Goal: Information Seeking & Learning: Learn about a topic

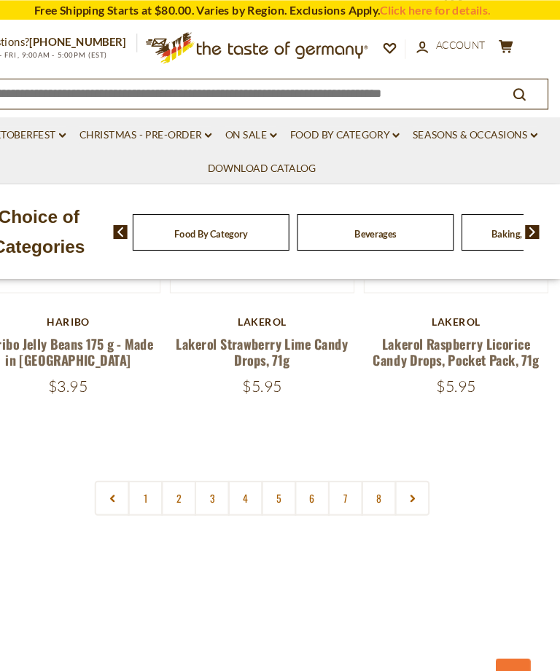
scroll to position [4150, 0]
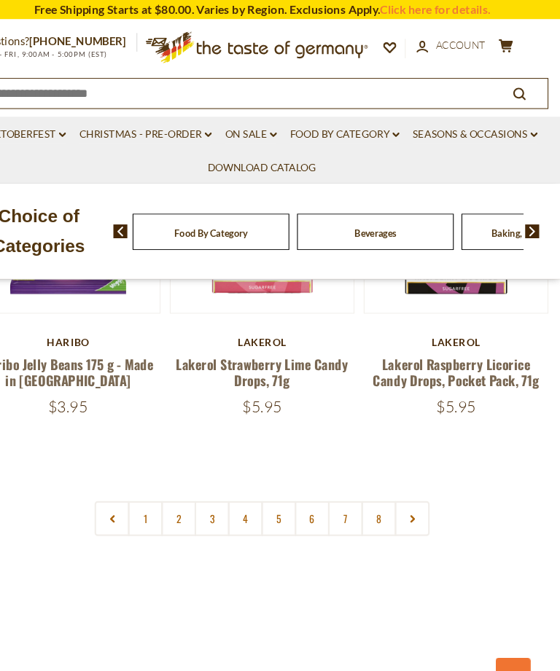
click at [417, 485] on icon at bounding box center [421, 488] width 9 height 7
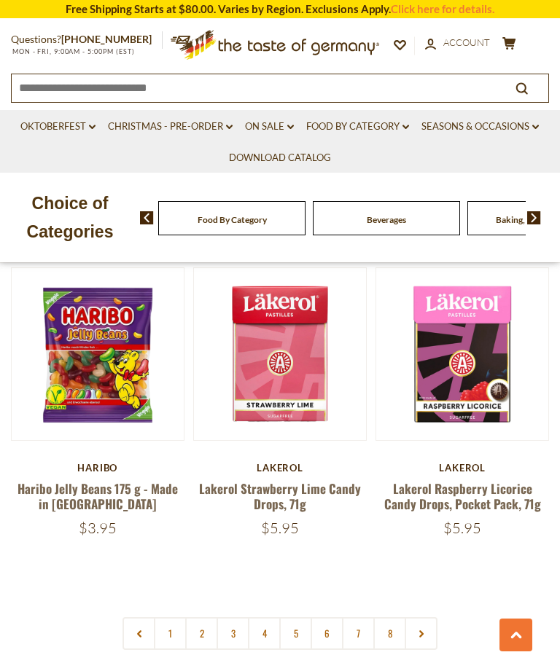
scroll to position [4001, 0]
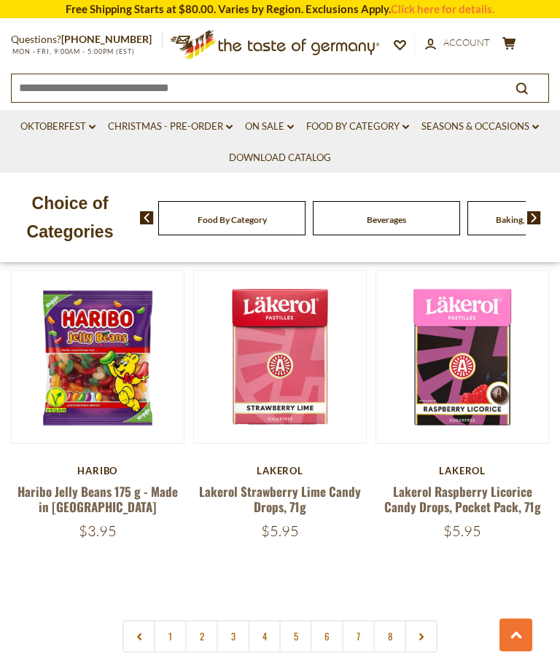
click at [427, 620] on link at bounding box center [421, 636] width 33 height 33
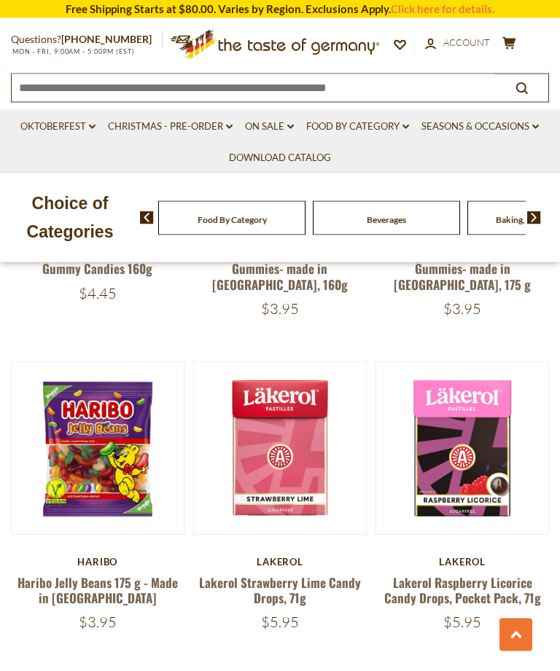
scroll to position [3910, 0]
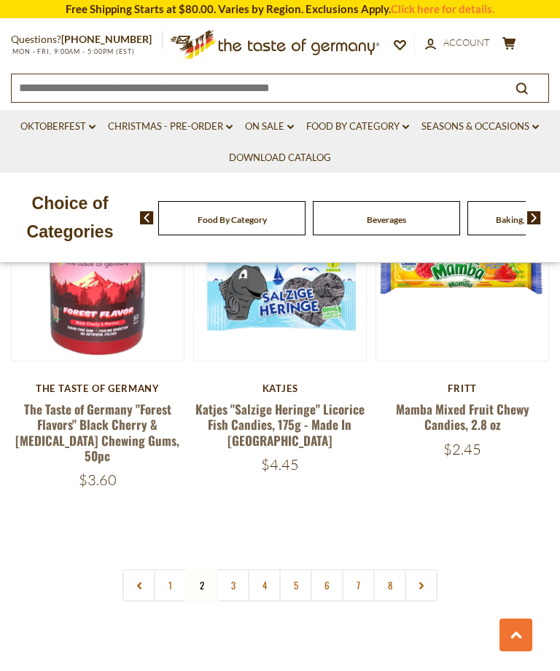
scroll to position [3966, 0]
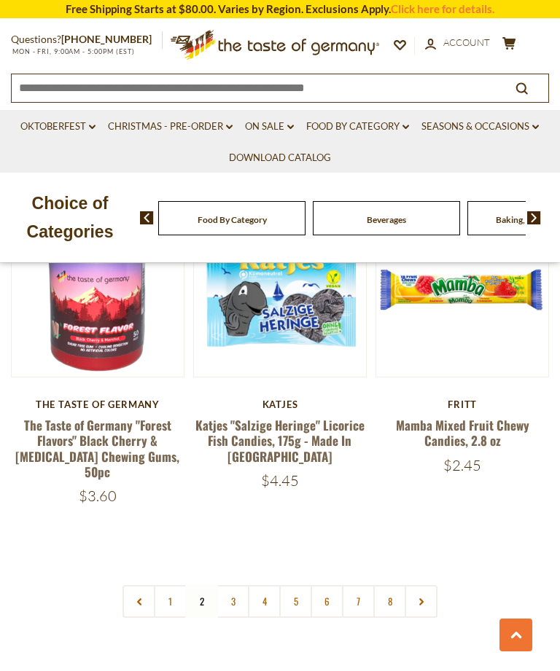
click at [237, 585] on link "3" at bounding box center [233, 601] width 33 height 33
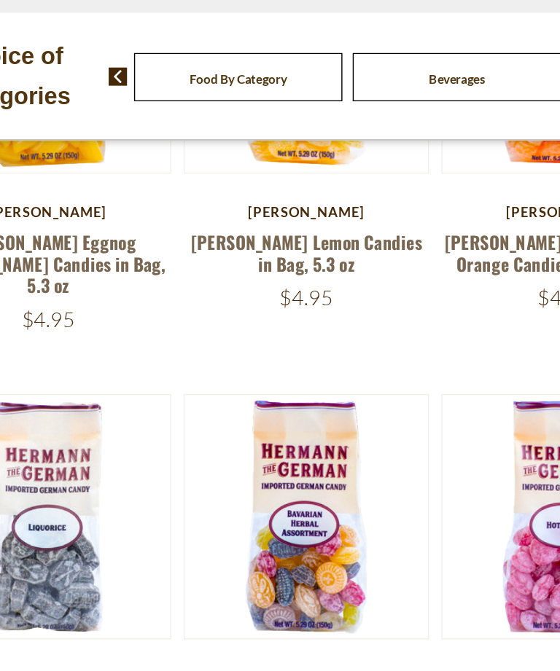
scroll to position [1767, 0]
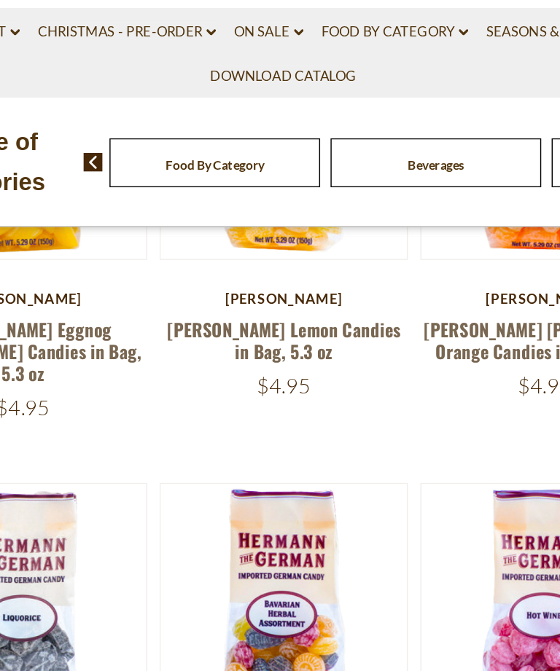
click at [278, 443] on img at bounding box center [280, 529] width 172 height 172
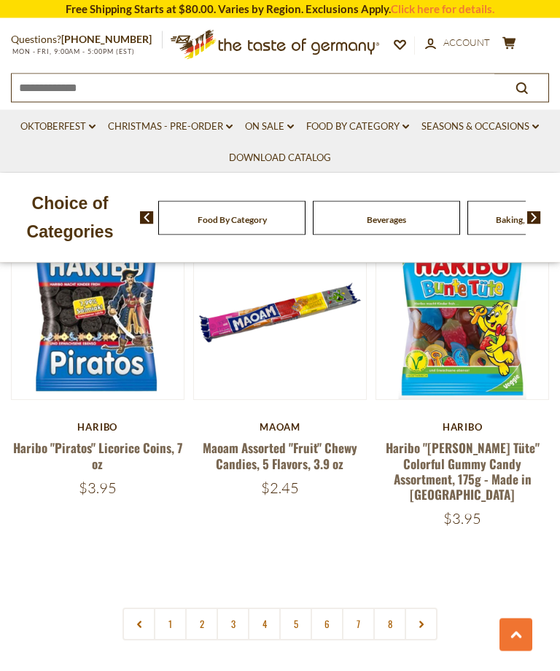
scroll to position [3951, 0]
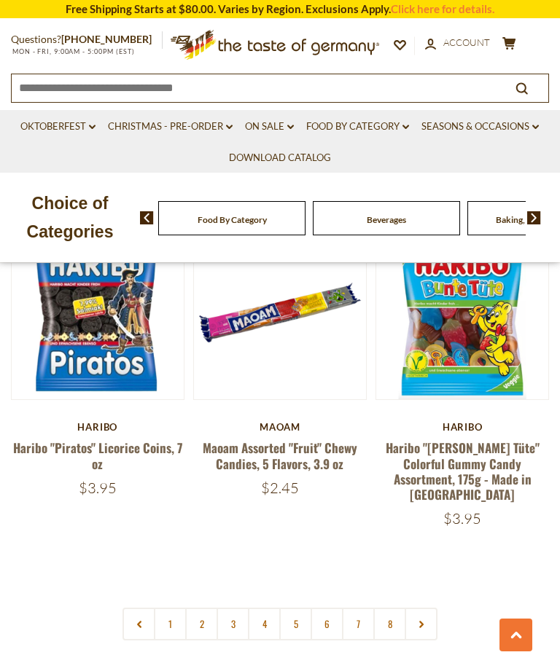
click at [266, 608] on link "4" at bounding box center [264, 624] width 33 height 33
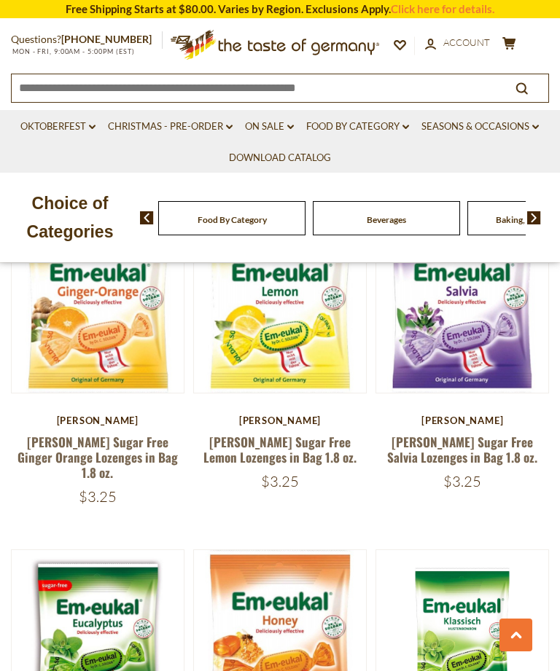
scroll to position [3028, 0]
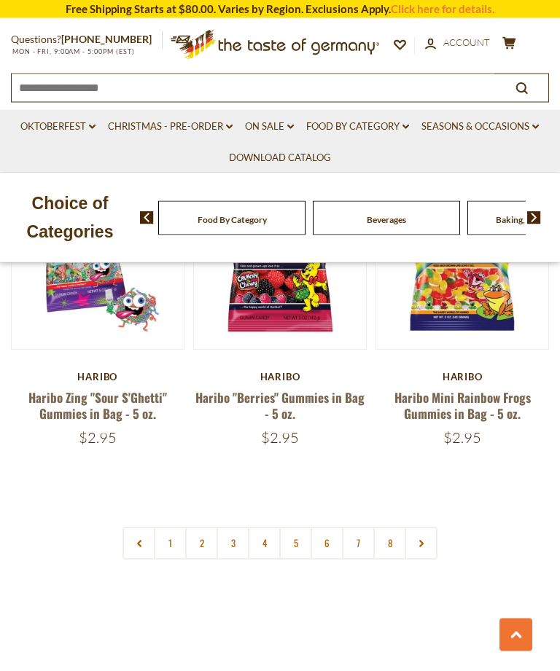
scroll to position [3988, 0]
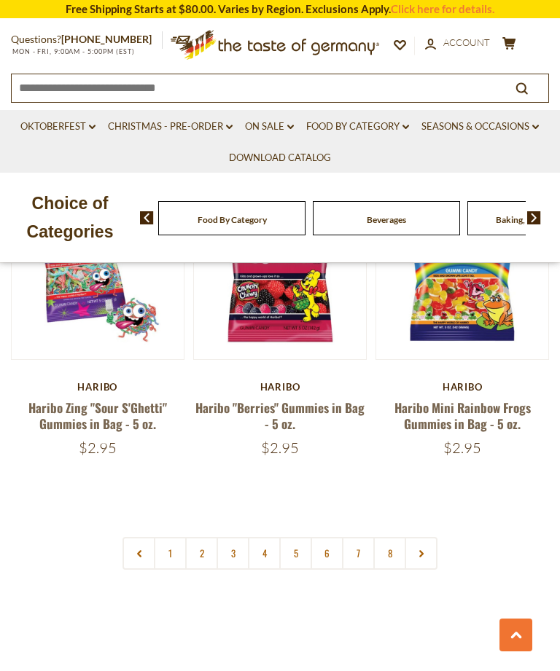
click at [327, 537] on link "6" at bounding box center [327, 553] width 33 height 33
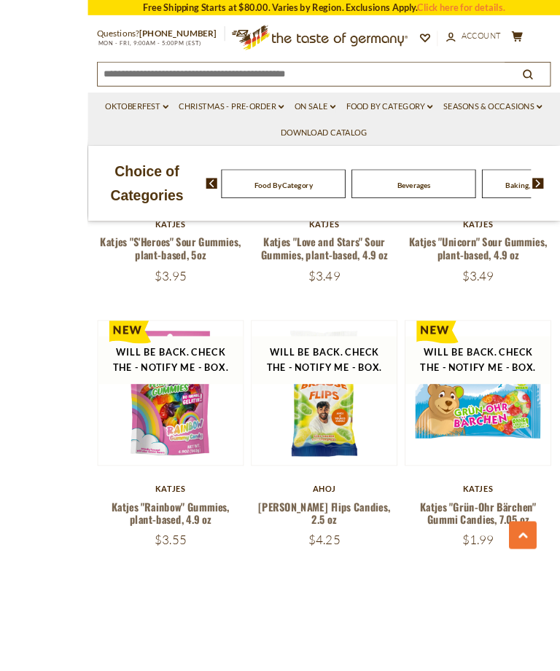
scroll to position [3868, 0]
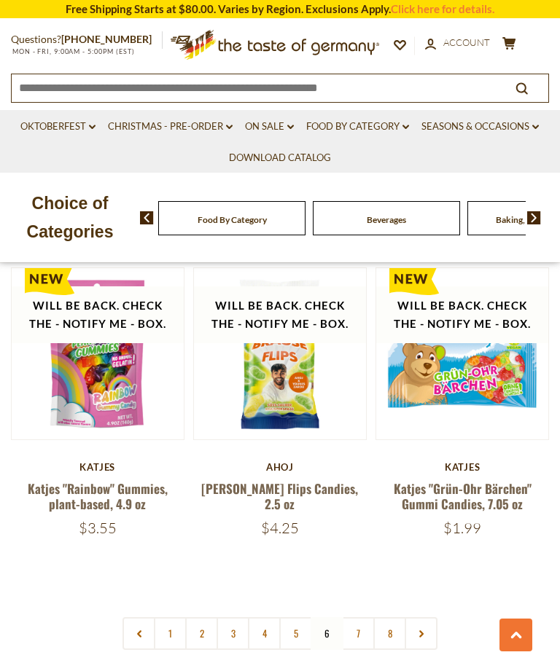
click at [360, 617] on link "7" at bounding box center [358, 633] width 33 height 33
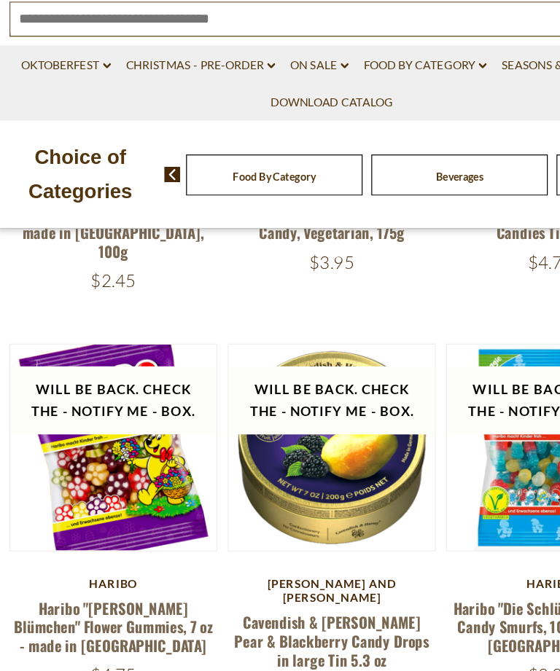
scroll to position [2807, 0]
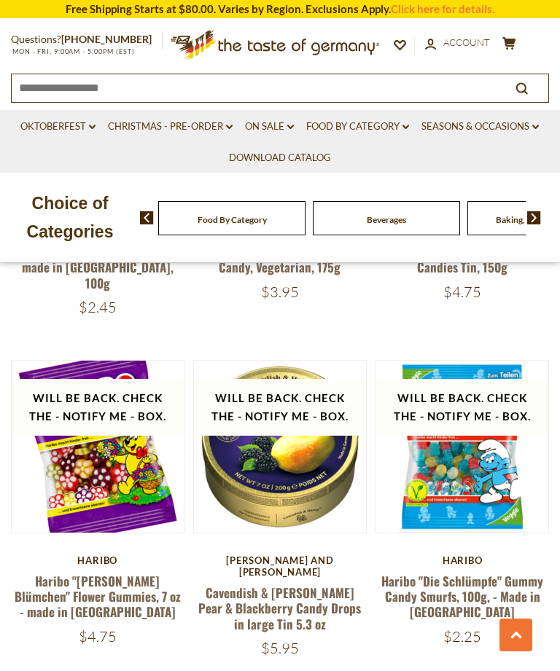
click at [97, 572] on link "Haribo "[PERSON_NAME] Blümchen" Flower Gummies, 7 oz - made in [GEOGRAPHIC_DATA]" at bounding box center [98, 597] width 166 height 50
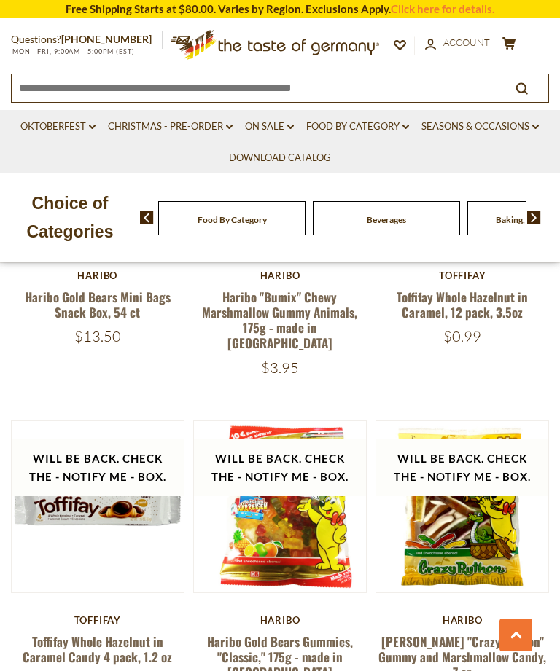
scroll to position [3778, 0]
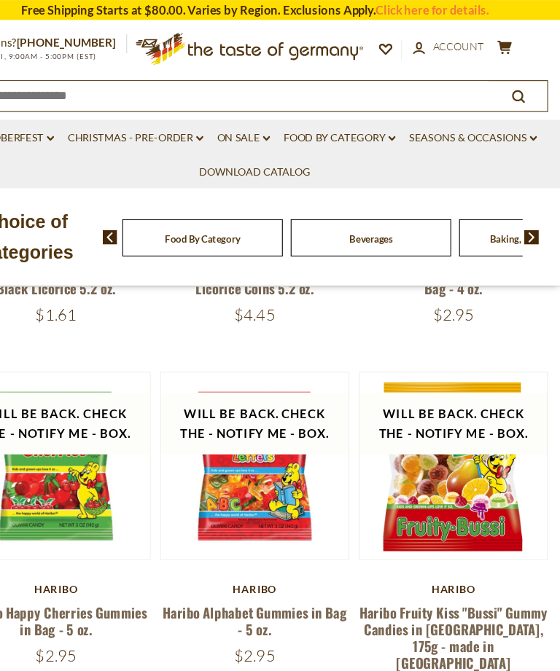
scroll to position [2183, 0]
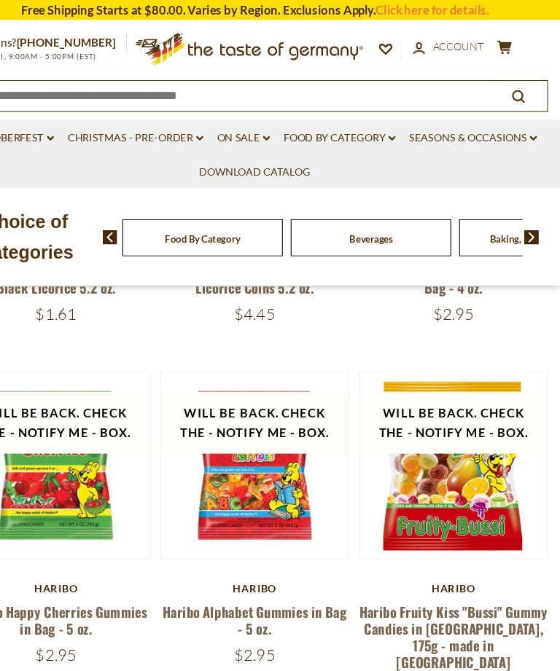
click at [424, 553] on link "Haribo Fruity Kiss "Bussi" Gummy Candies in [GEOGRAPHIC_DATA], 175g - made in […" at bounding box center [462, 585] width 173 height 65
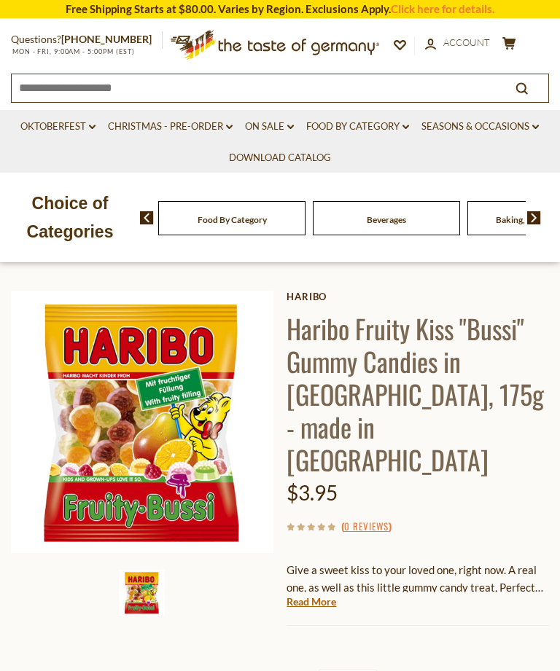
scroll to position [78, 0]
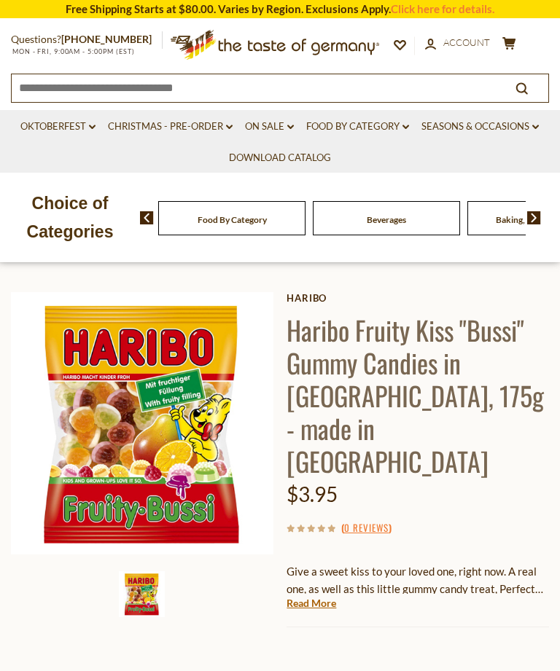
click at [140, 438] on img at bounding box center [142, 423] width 262 height 262
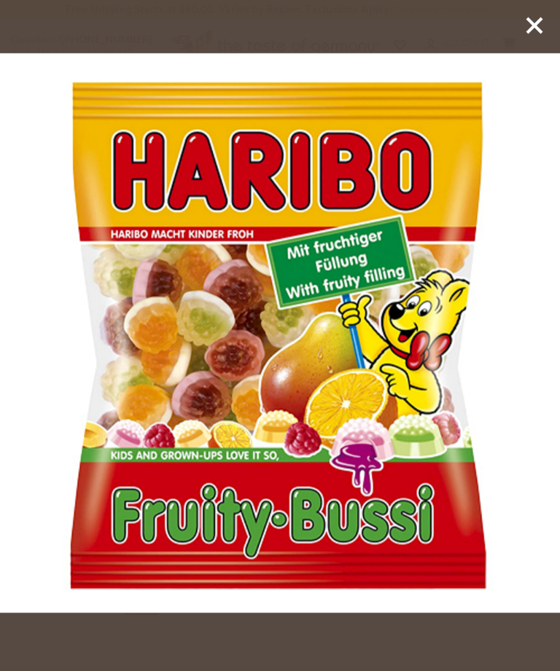
click at [539, 25] on icon at bounding box center [534, 26] width 22 height 22
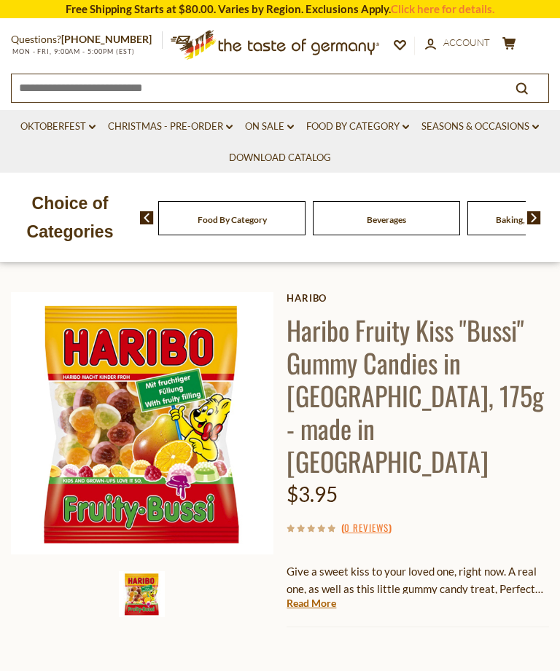
scroll to position [0, 0]
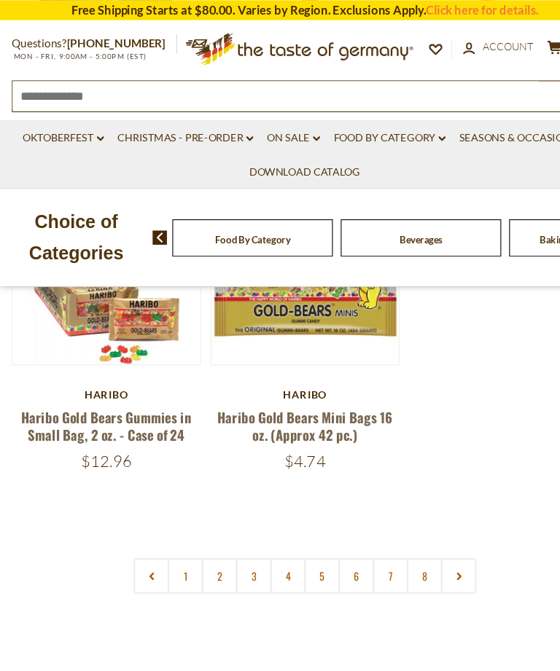
scroll to position [4024, 0]
